Goal: Task Accomplishment & Management: Manage account settings

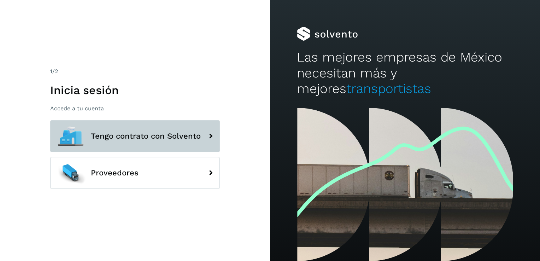
click at [171, 141] on button "Tengo contrato con Solvento" at bounding box center [135, 136] width 170 height 32
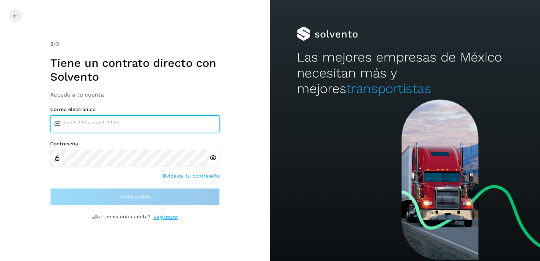
type input "**********"
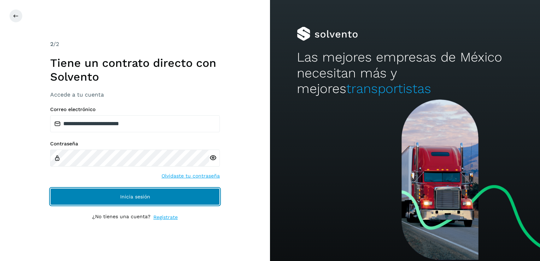
drag, startPoint x: 146, startPoint y: 202, endPoint x: 149, endPoint y: 199, distance: 5.0
click at [147, 202] on button "Inicia sesión" at bounding box center [135, 196] width 170 height 17
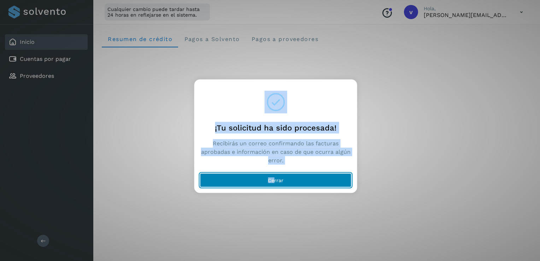
click at [275, 181] on span "Cerrar" at bounding box center [276, 180] width 16 height 5
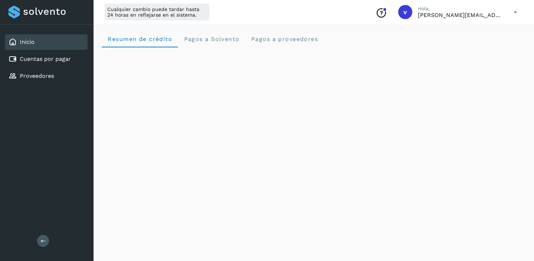
click at [514, 16] on icon at bounding box center [516, 12] width 14 height 14
click at [496, 44] on div "Cerrar sesión" at bounding box center [481, 45] width 84 height 13
